Goal: Task Accomplishment & Management: Complete application form

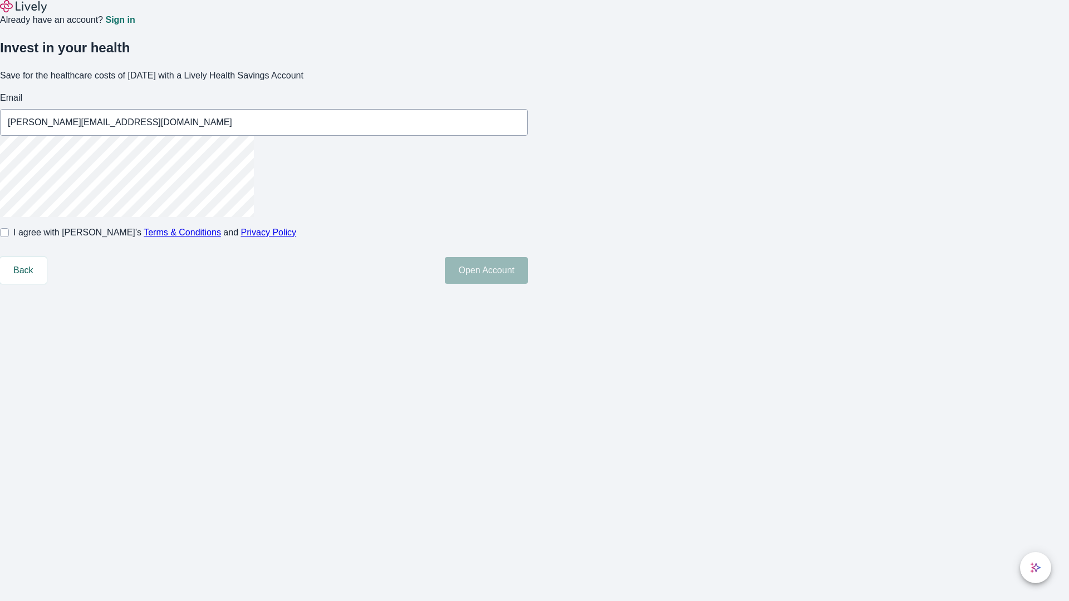
click at [9, 237] on input "I agree with Lively’s Terms & Conditions and Privacy Policy" at bounding box center [4, 232] width 9 height 9
checkbox input "true"
click at [528, 284] on button "Open Account" at bounding box center [486, 270] width 83 height 27
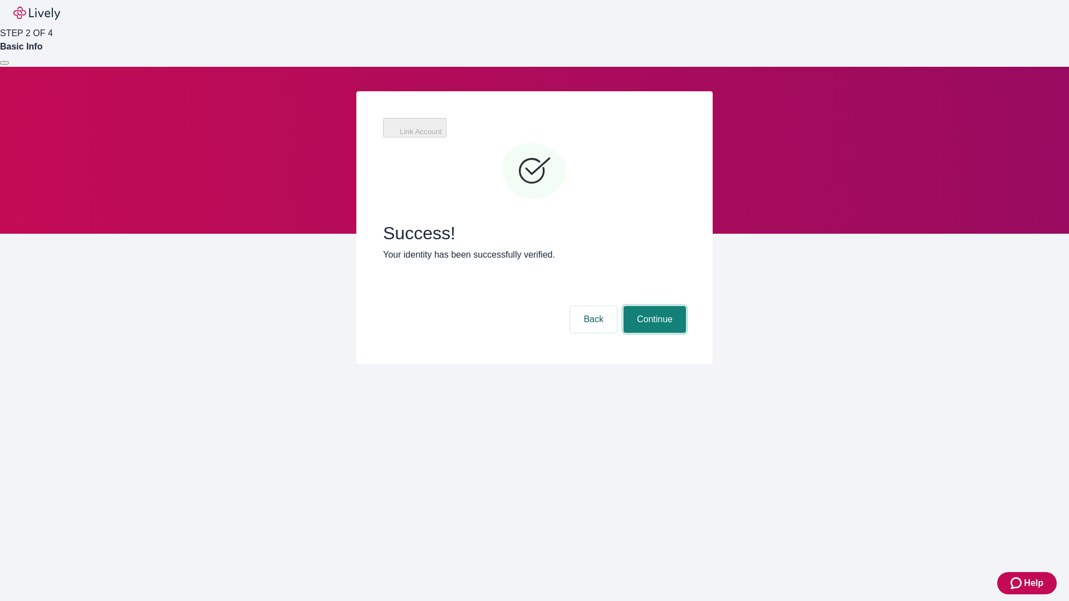
click at [653, 306] on button "Continue" at bounding box center [655, 319] width 62 height 27
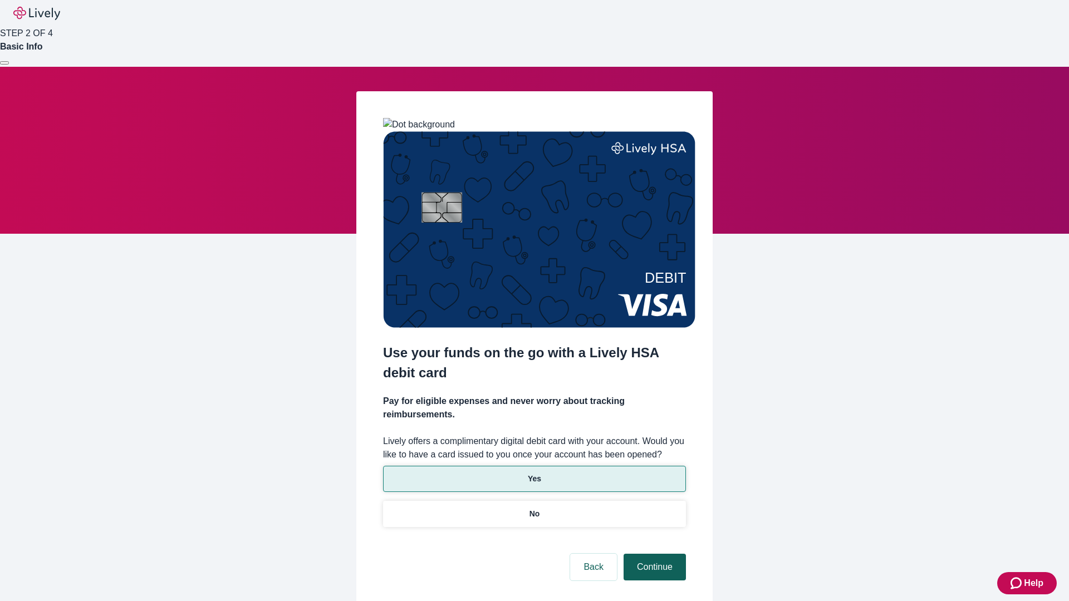
click at [534, 473] on p "Yes" at bounding box center [534, 479] width 13 height 12
click at [653, 554] on button "Continue" at bounding box center [655, 567] width 62 height 27
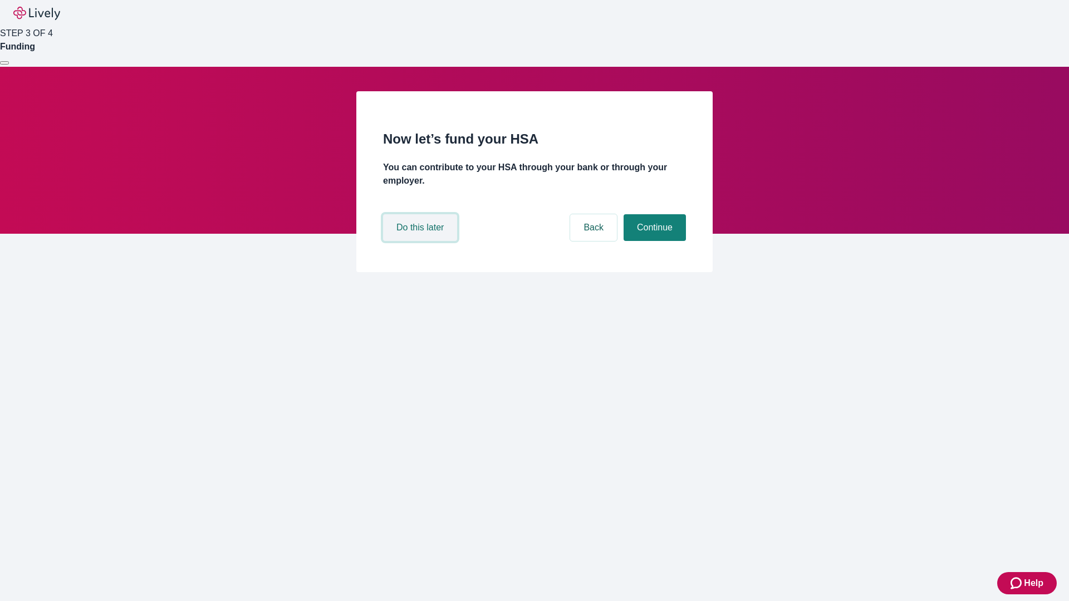
click at [422, 241] on button "Do this later" at bounding box center [420, 227] width 74 height 27
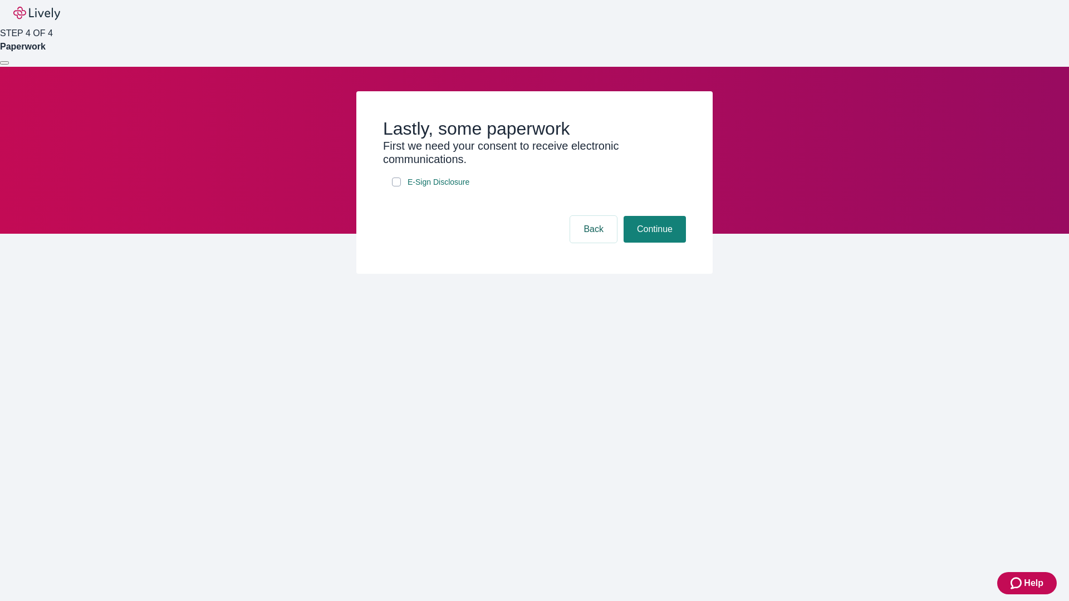
click at [396, 187] on input "E-Sign Disclosure" at bounding box center [396, 182] width 9 height 9
checkbox input "true"
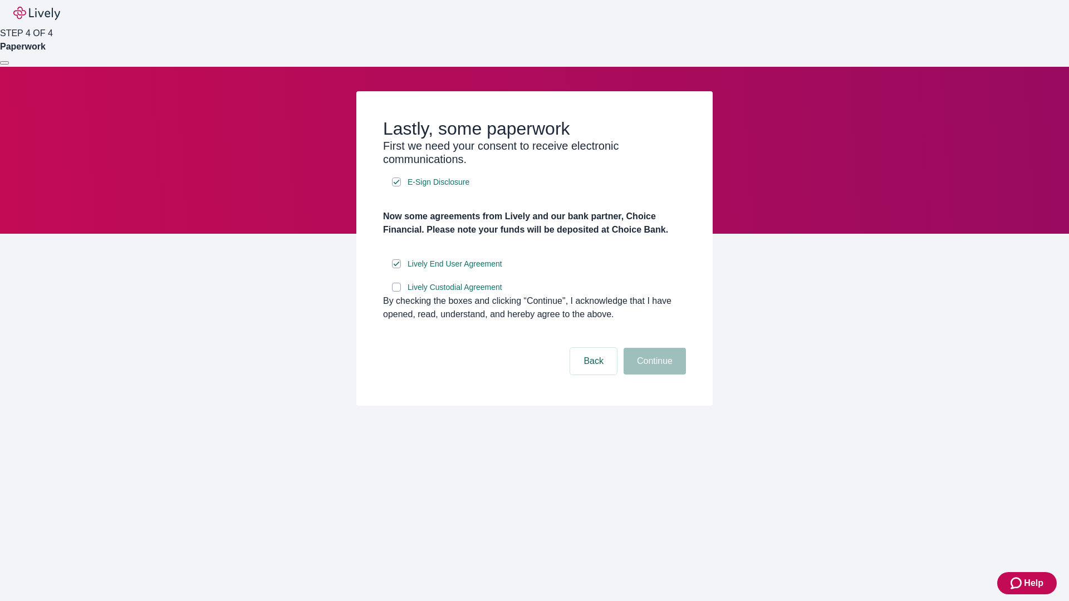
click at [396, 292] on input "Lively Custodial Agreement" at bounding box center [396, 287] width 9 height 9
checkbox input "true"
click at [653, 375] on button "Continue" at bounding box center [655, 361] width 62 height 27
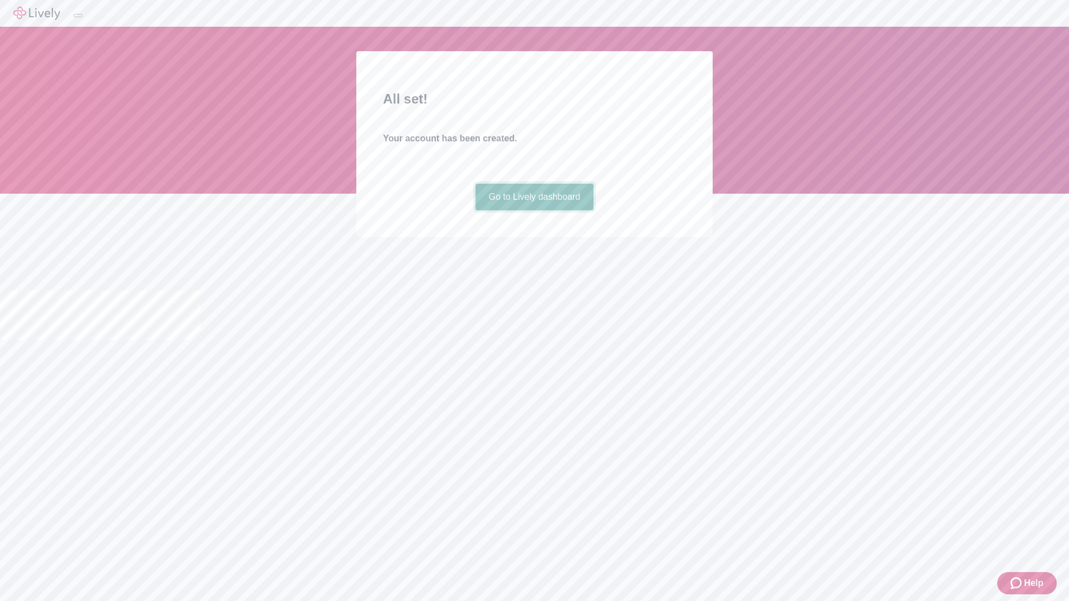
click at [534, 210] on link "Go to Lively dashboard" at bounding box center [535, 197] width 119 height 27
